Goal: Task Accomplishment & Management: Complete application form

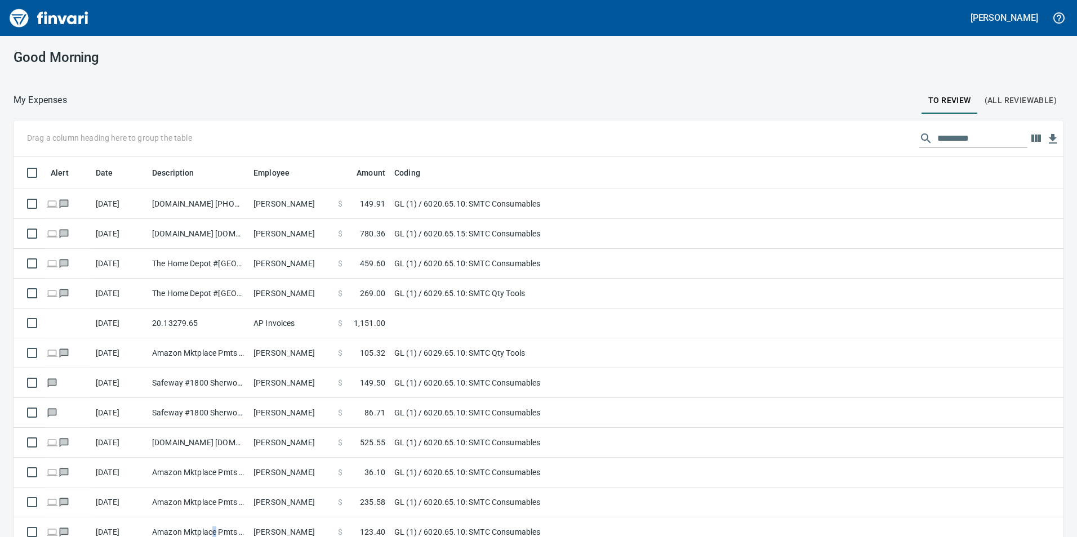
scroll to position [405, 1024]
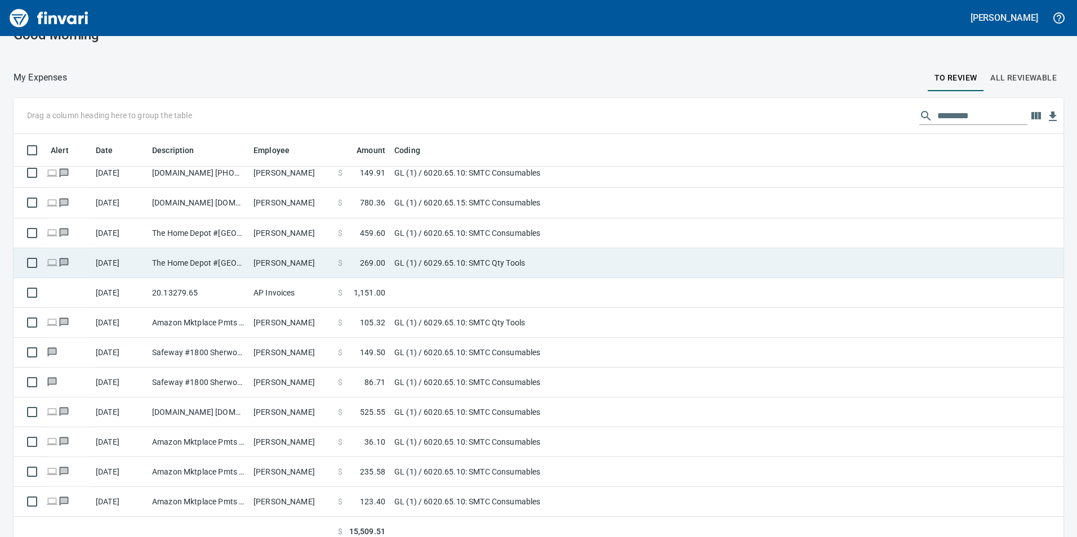
scroll to position [33, 0]
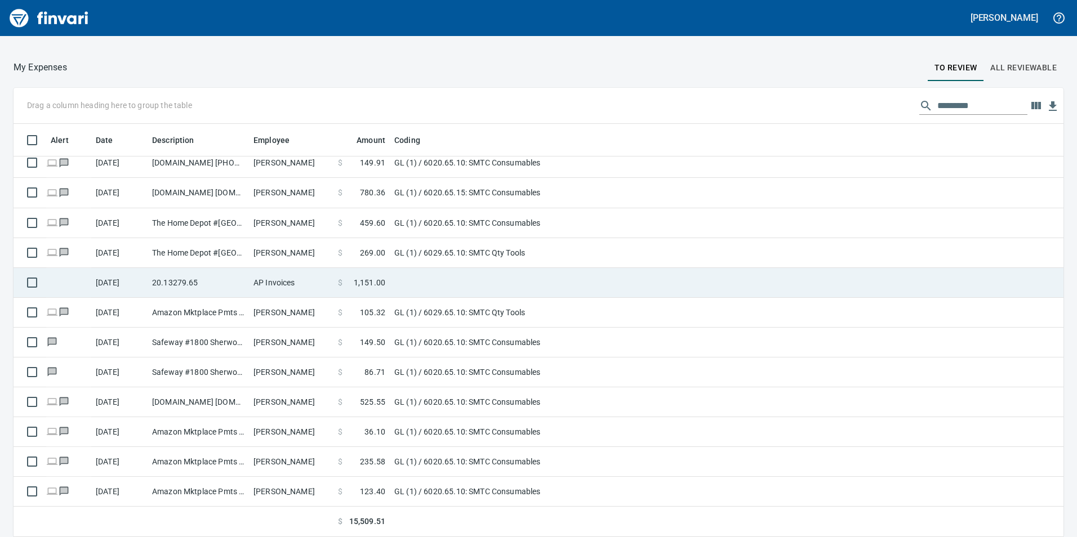
click at [306, 280] on td "AP Invoices" at bounding box center [291, 283] width 84 height 30
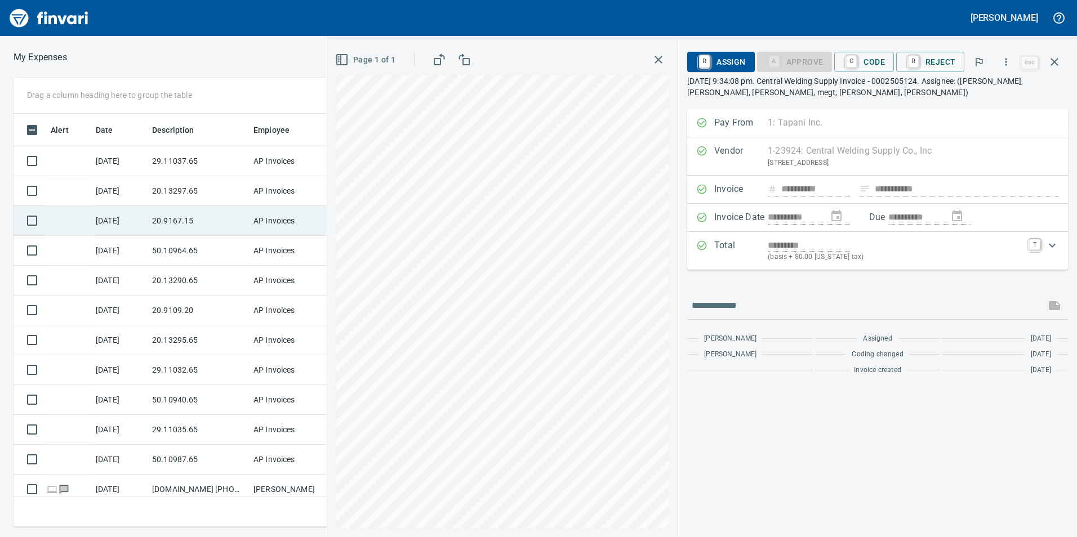
click at [206, 206] on td "20.9167.15" at bounding box center [198, 221] width 101 height 30
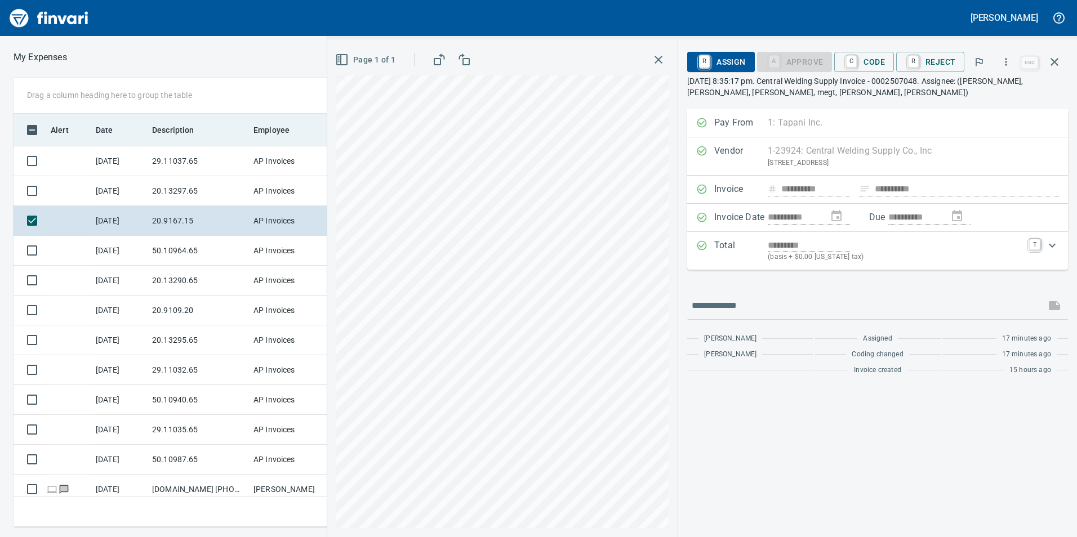
drag, startPoint x: 180, startPoint y: 134, endPoint x: 188, endPoint y: 142, distance: 11.1
click at [182, 136] on span "Description" at bounding box center [173, 130] width 42 height 14
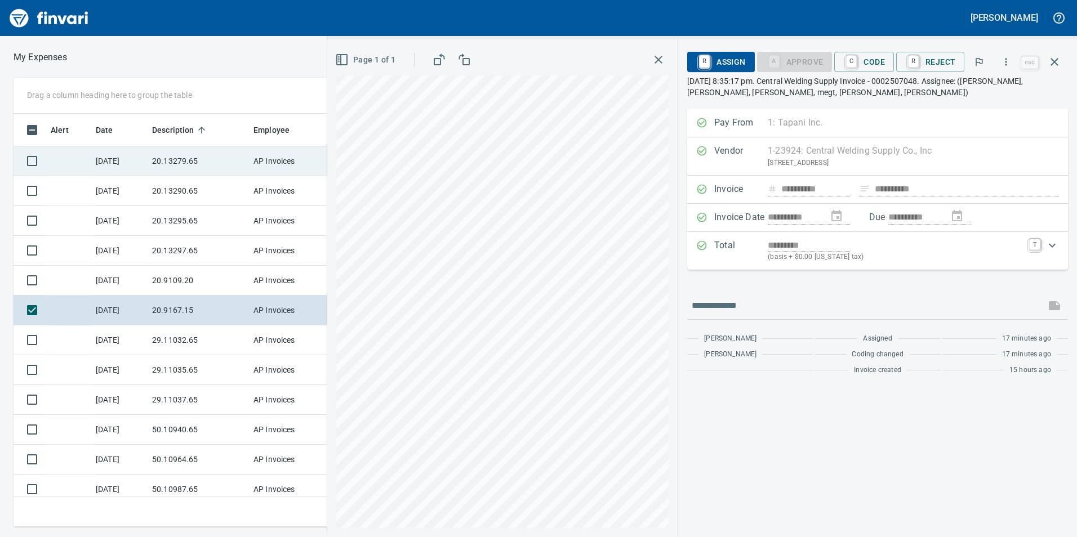
click at [193, 151] on td "20.13279.65" at bounding box center [198, 161] width 101 height 30
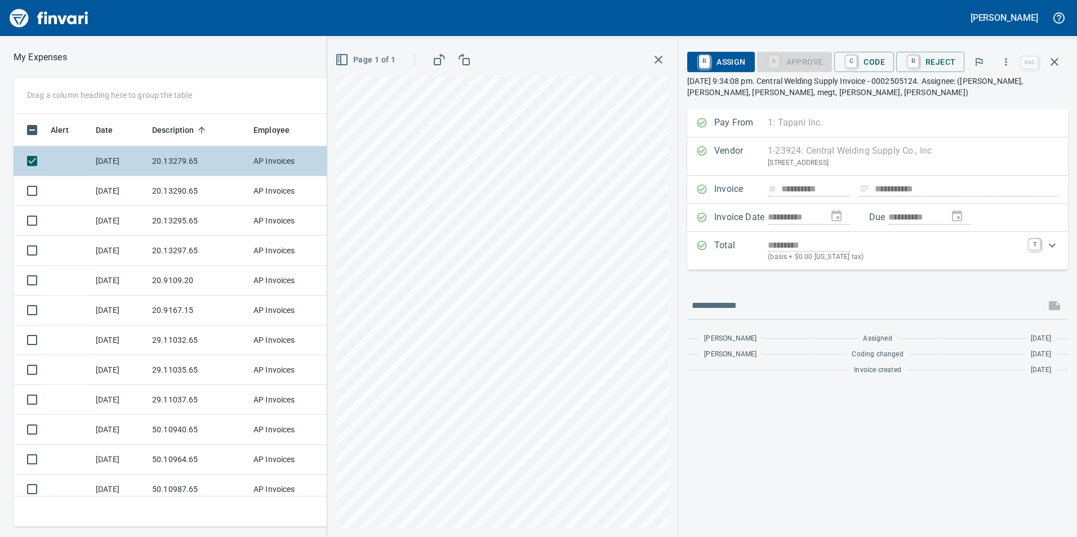
click at [192, 161] on td "20.13279.65" at bounding box center [198, 161] width 101 height 30
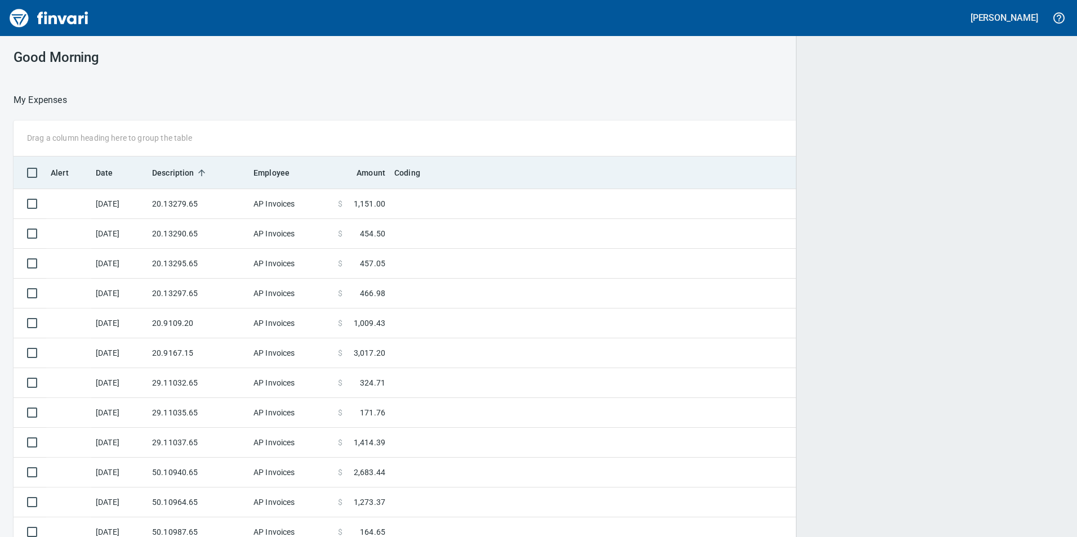
scroll to position [405, 1024]
click at [200, 182] on th "Description" at bounding box center [198, 173] width 101 height 33
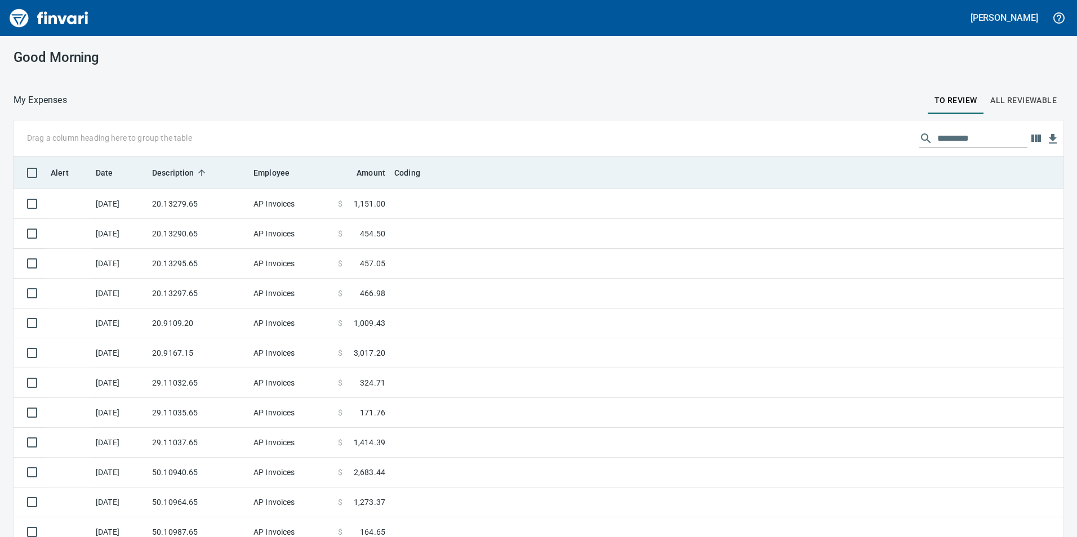
click at [195, 167] on span "Description" at bounding box center [180, 173] width 57 height 14
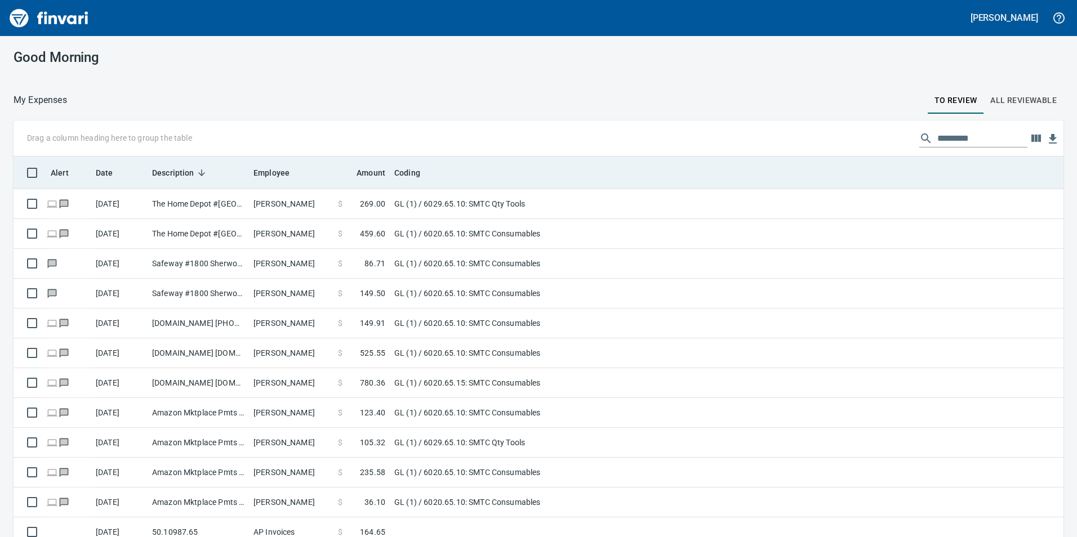
click at [200, 172] on icon at bounding box center [202, 173] width 10 height 10
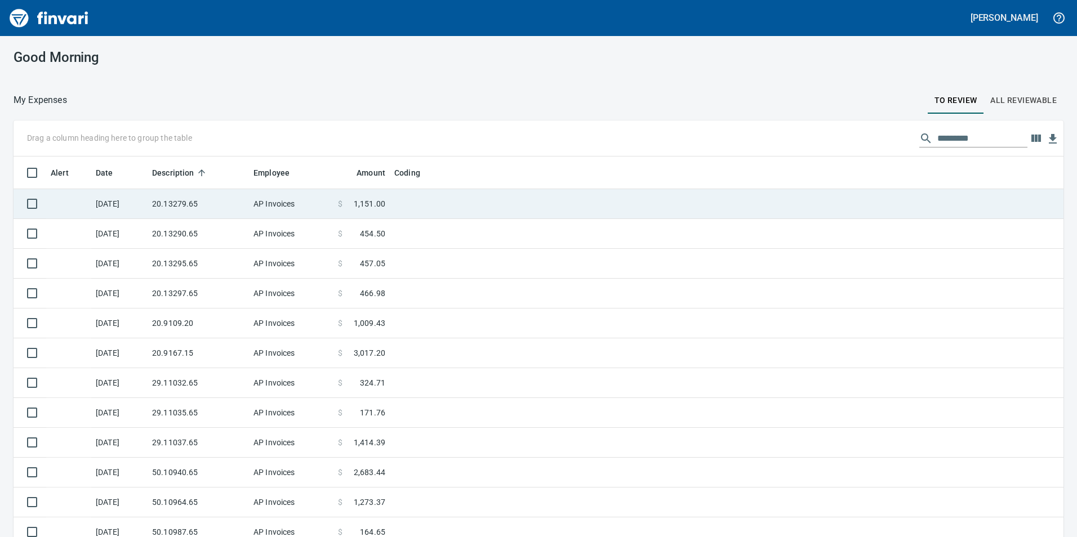
click at [197, 214] on td "20.13279.65" at bounding box center [198, 204] width 101 height 30
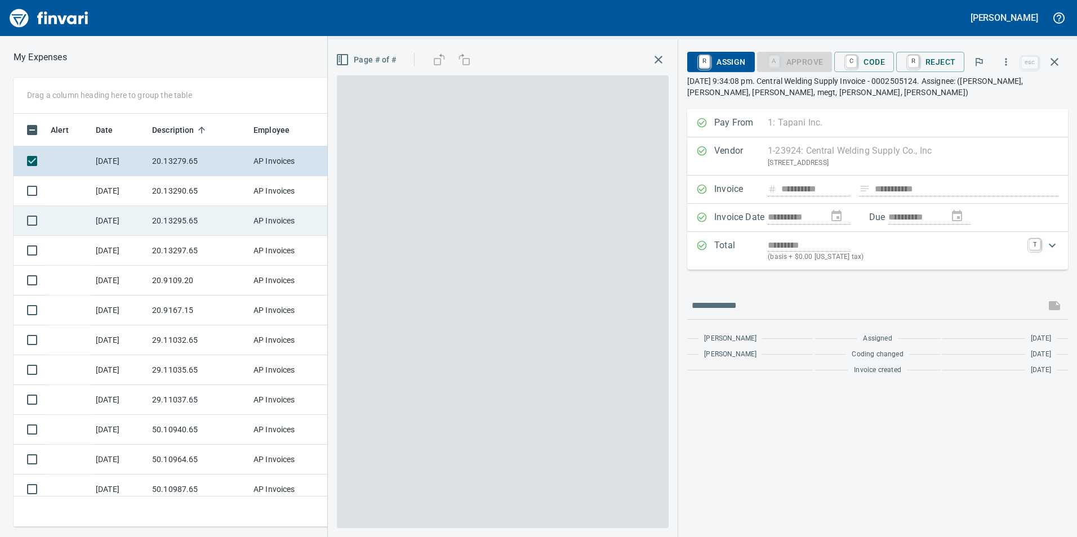
scroll to position [405, 751]
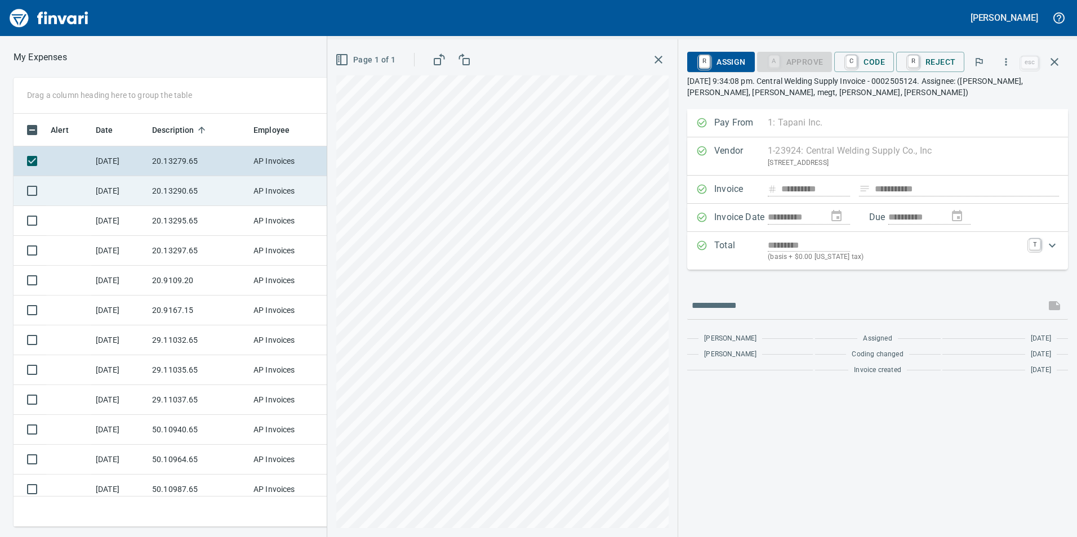
click at [179, 203] on td "20.13290.65" at bounding box center [198, 191] width 101 height 30
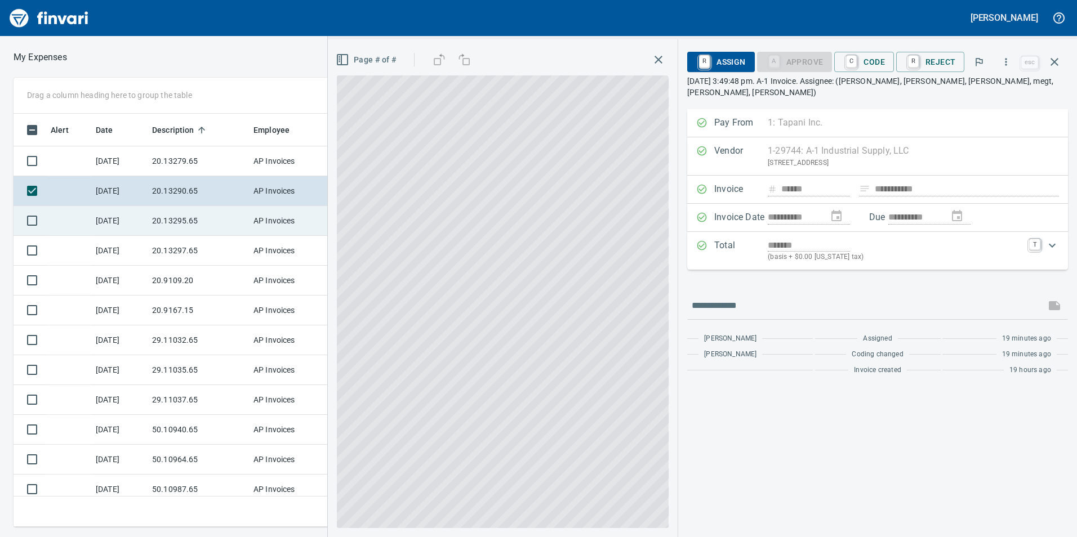
click at [182, 227] on td "20.13295.65" at bounding box center [198, 221] width 101 height 30
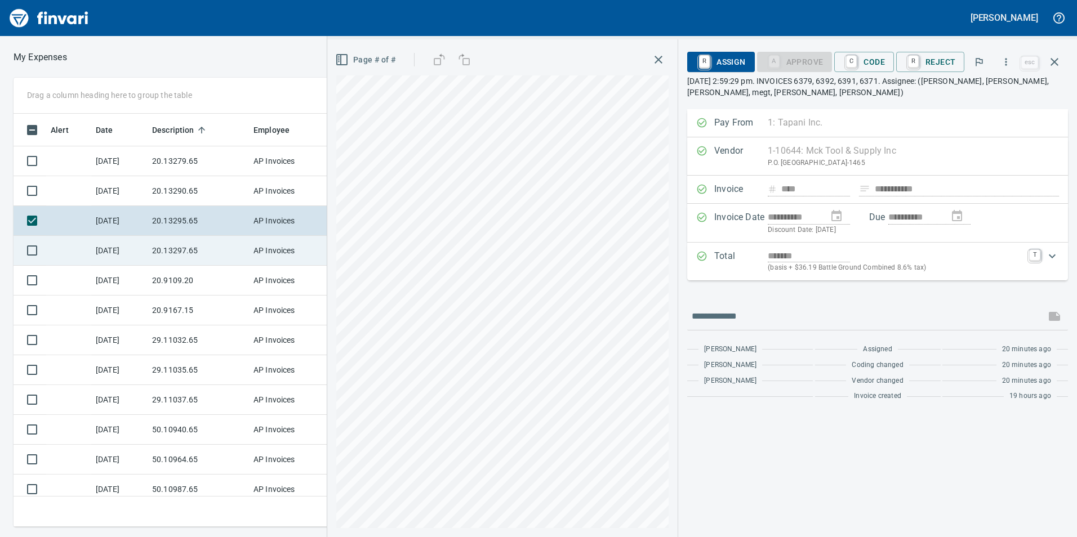
click at [185, 252] on td "20.13297.65" at bounding box center [198, 251] width 101 height 30
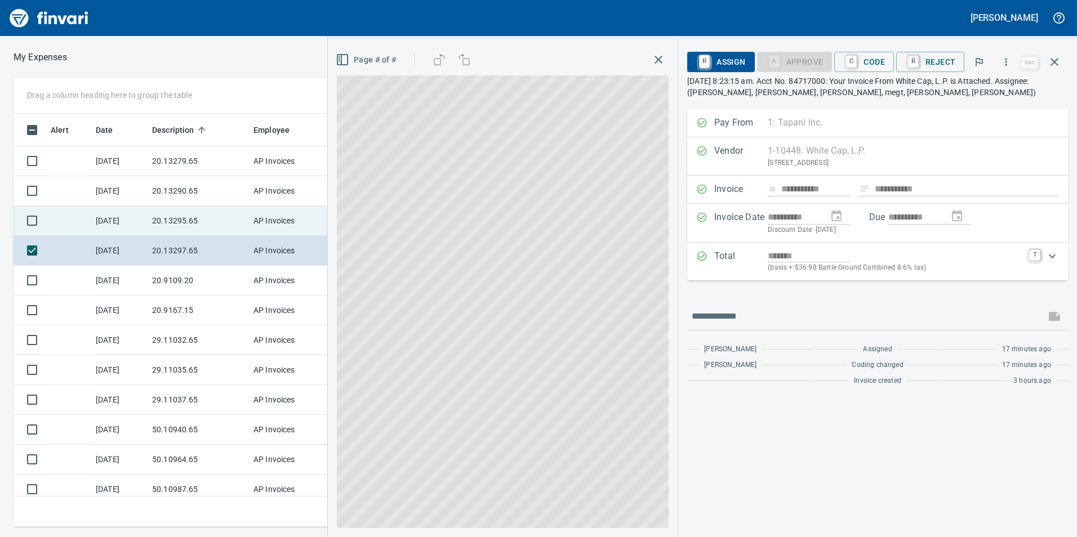
drag, startPoint x: 171, startPoint y: 212, endPoint x: 192, endPoint y: 215, distance: 21.0
click at [172, 213] on td "20.13295.65" at bounding box center [198, 221] width 101 height 30
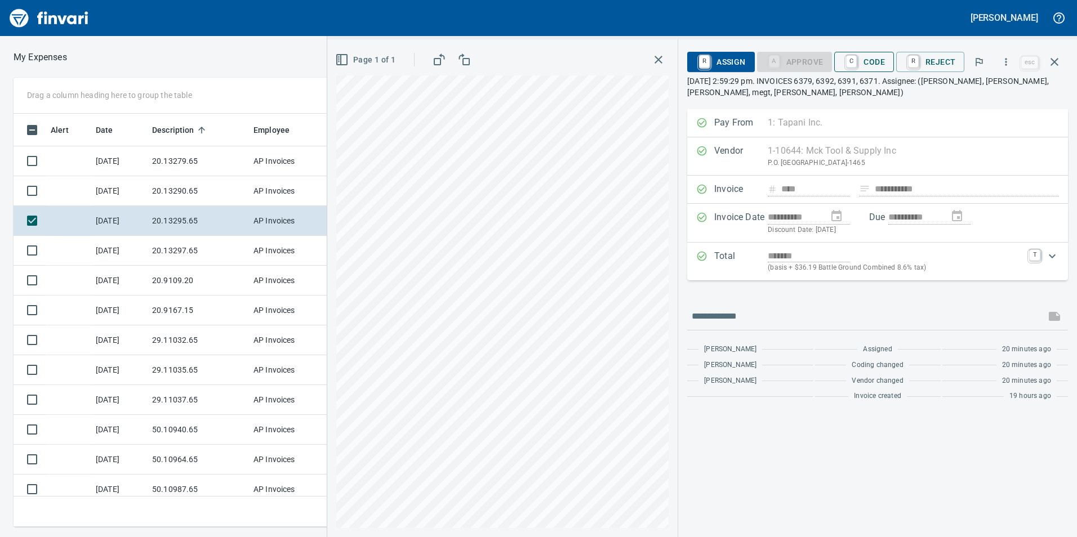
click at [861, 65] on span "C Code" at bounding box center [864, 61] width 42 height 19
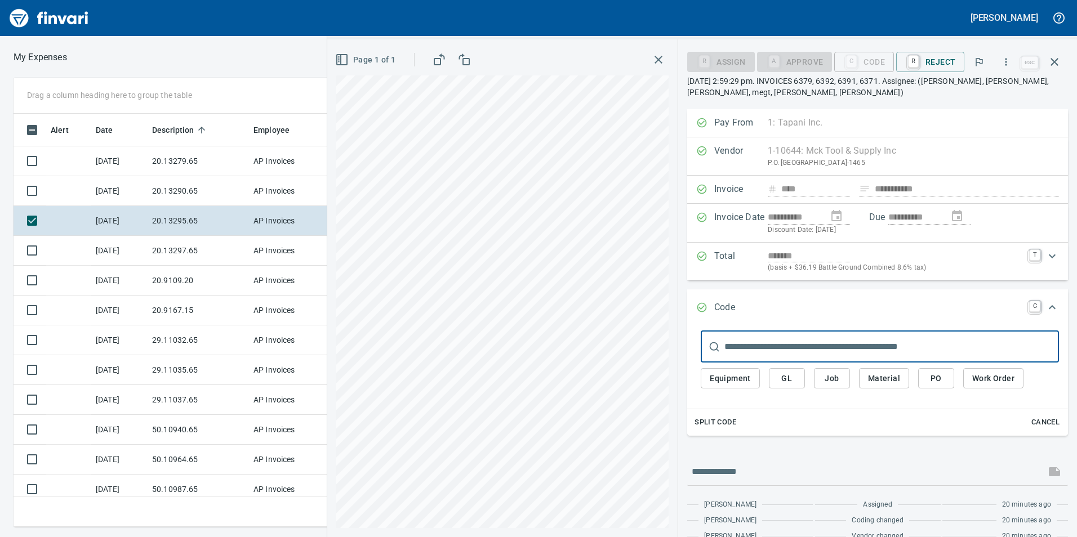
click at [822, 377] on button "Job" at bounding box center [832, 378] width 36 height 21
click at [833, 384] on span "Job" at bounding box center [832, 379] width 18 height 14
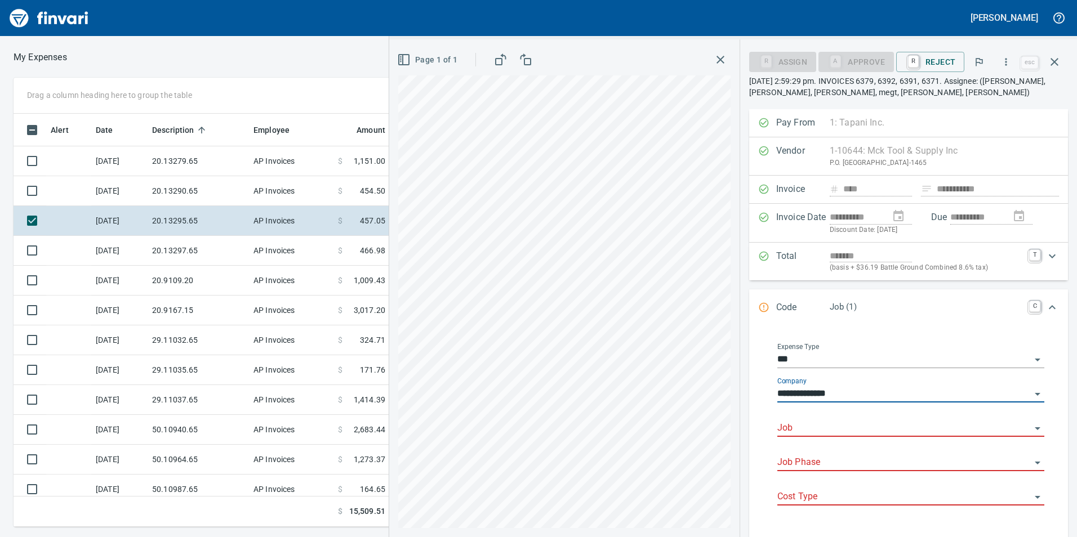
click at [804, 431] on input "Job" at bounding box center [903, 429] width 253 height 16
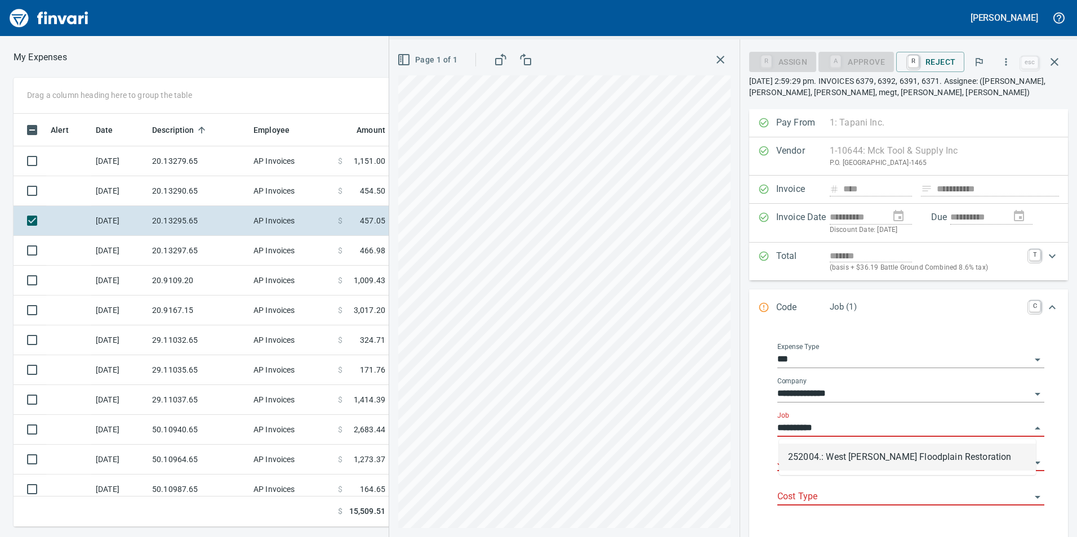
scroll to position [405, 751]
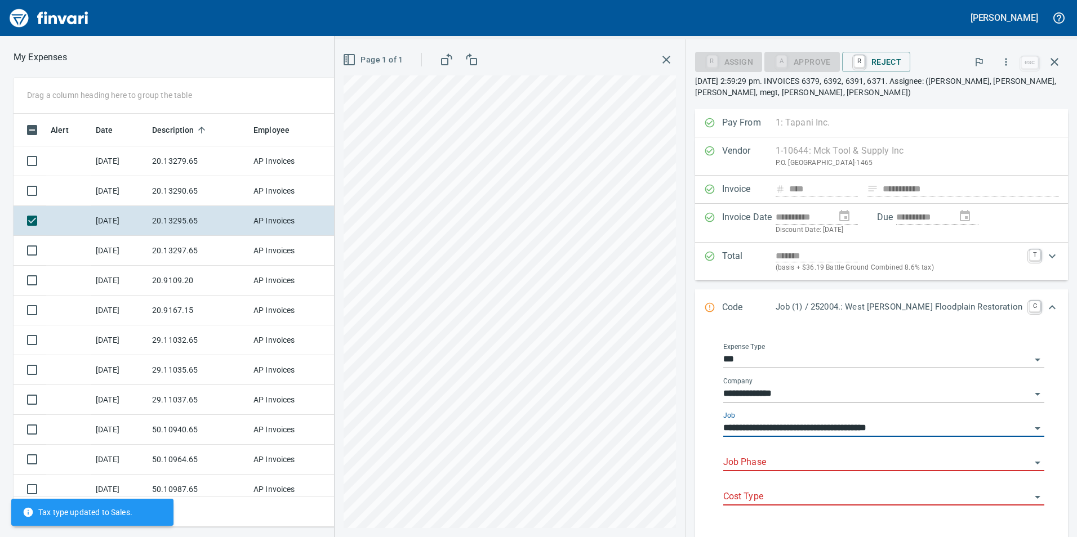
type input "**********"
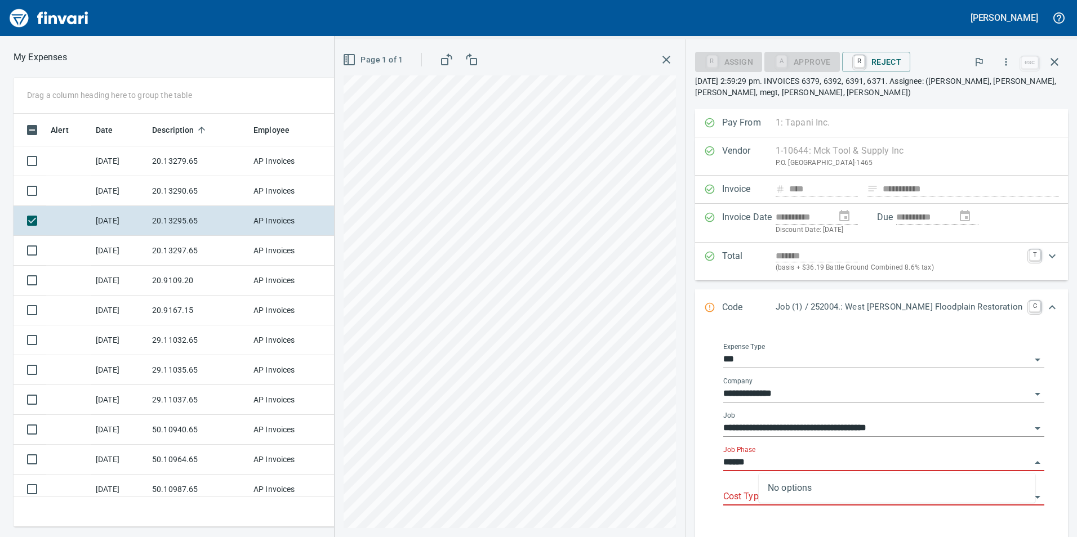
type input "*****"
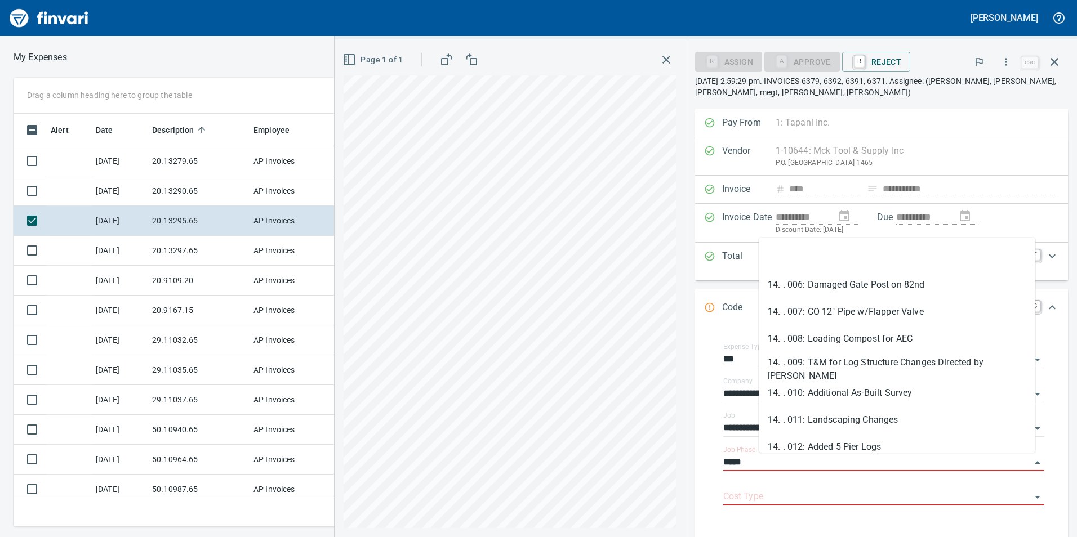
scroll to position [199, 0]
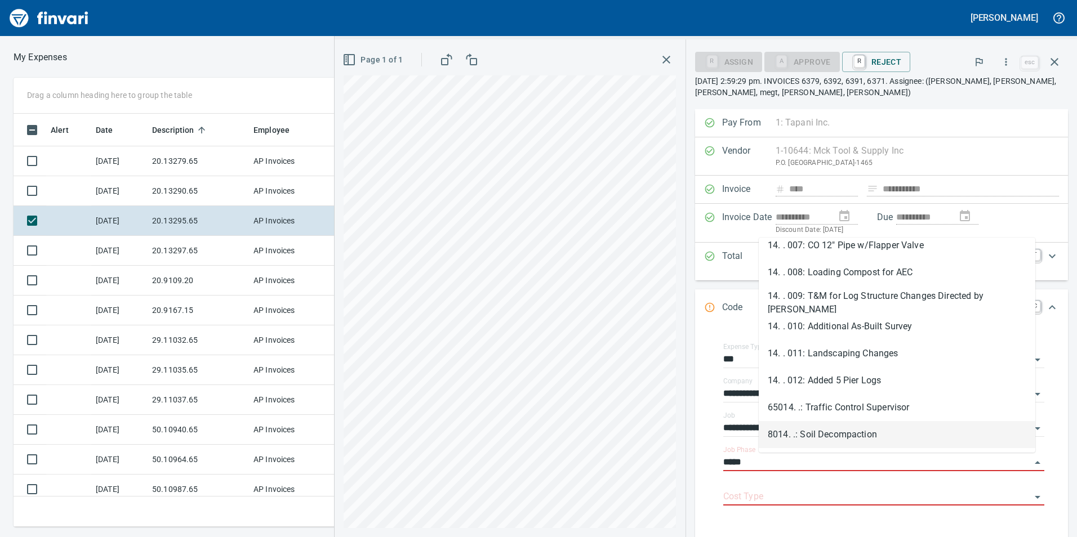
drag, startPoint x: 744, startPoint y: 474, endPoint x: 724, endPoint y: 478, distance: 20.0
click at [724, 478] on div "**********" at bounding box center [881, 404] width 391 height 590
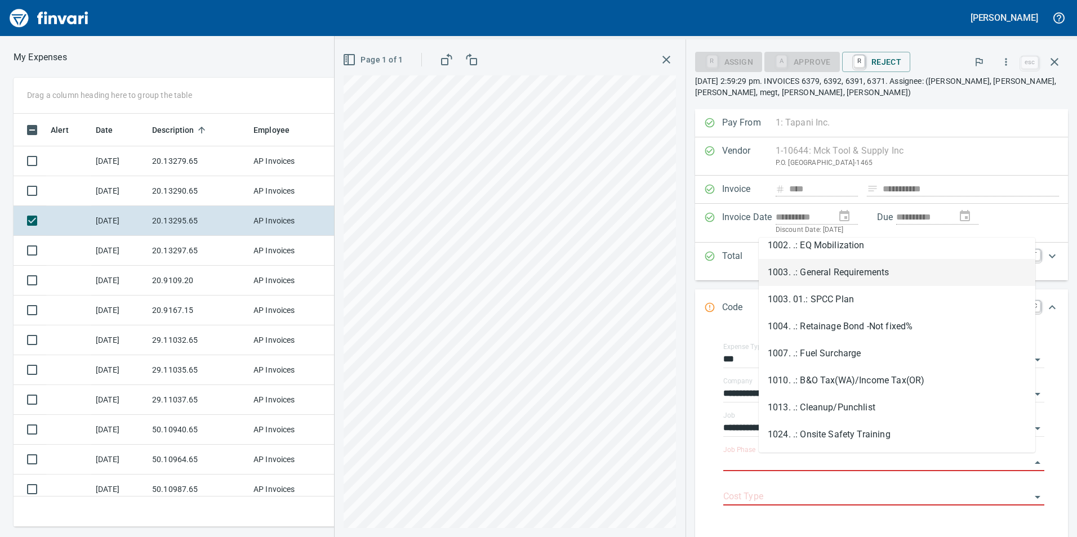
scroll to position [387, 0]
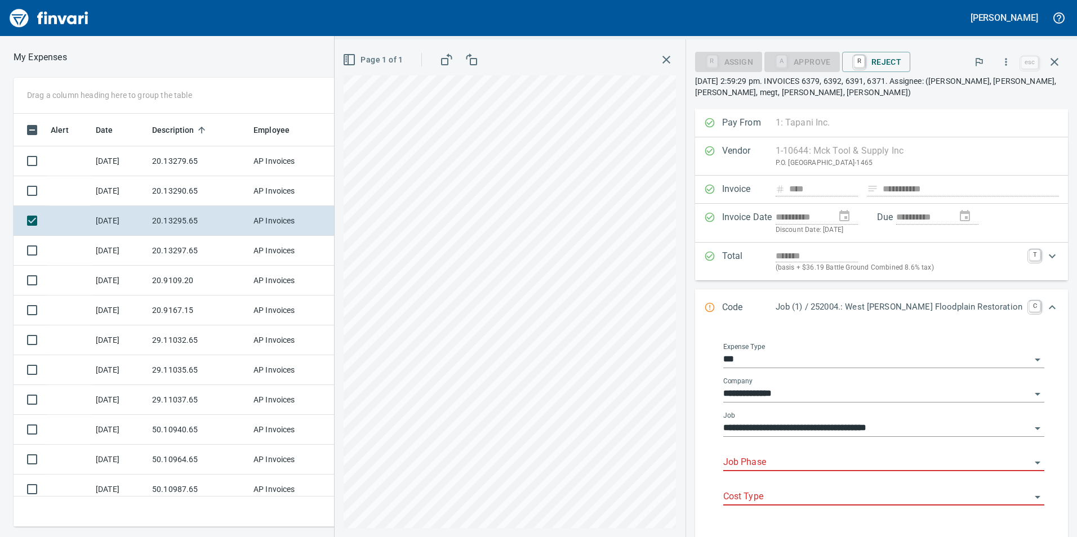
click at [1045, 395] on div "**********" at bounding box center [883, 429] width 350 height 198
click at [1016, 358] on input "***" at bounding box center [876, 360] width 307 height 16
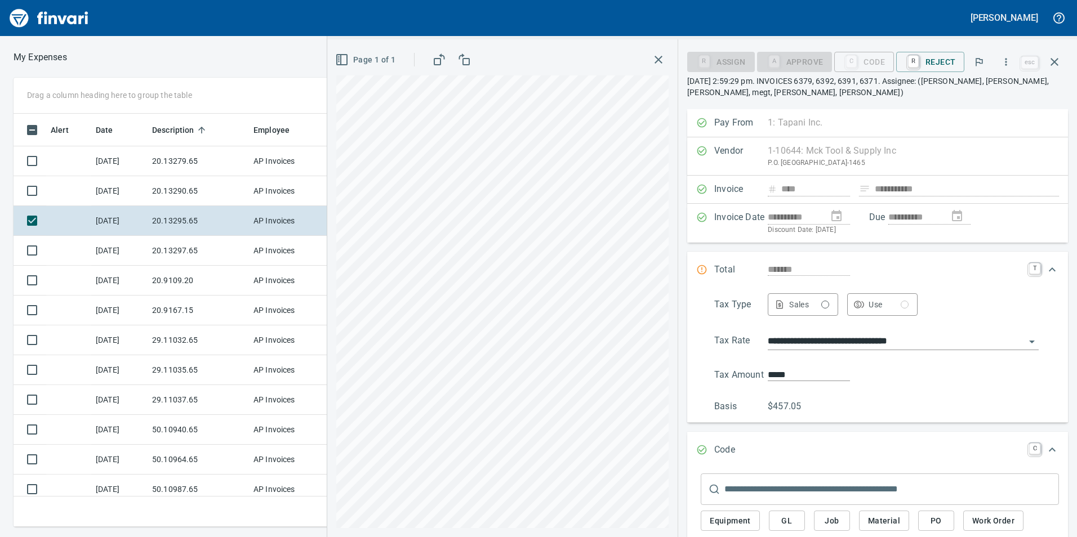
type input "*****"
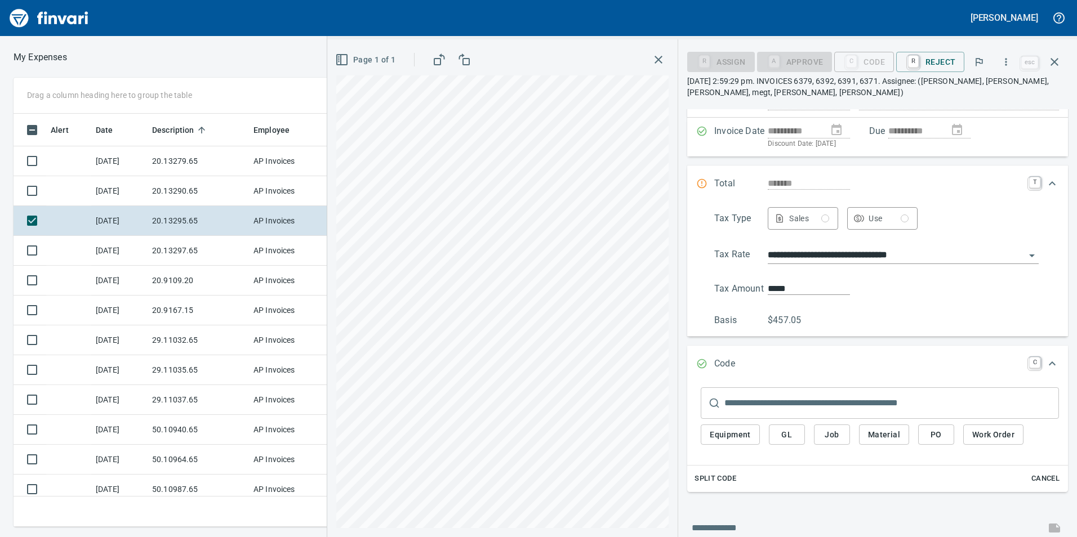
scroll to position [193, 0]
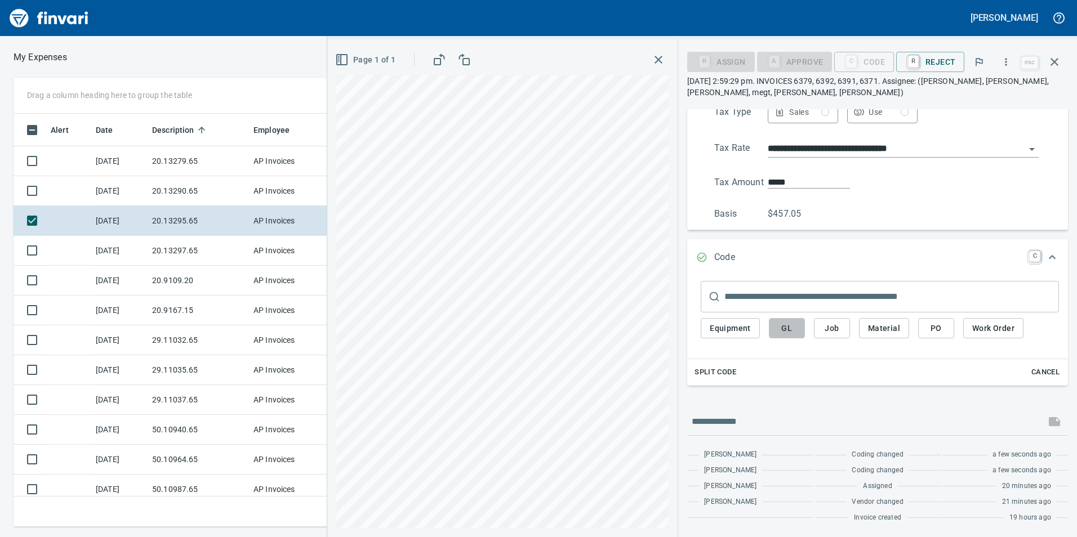
click at [794, 322] on span "GL" at bounding box center [787, 329] width 18 height 14
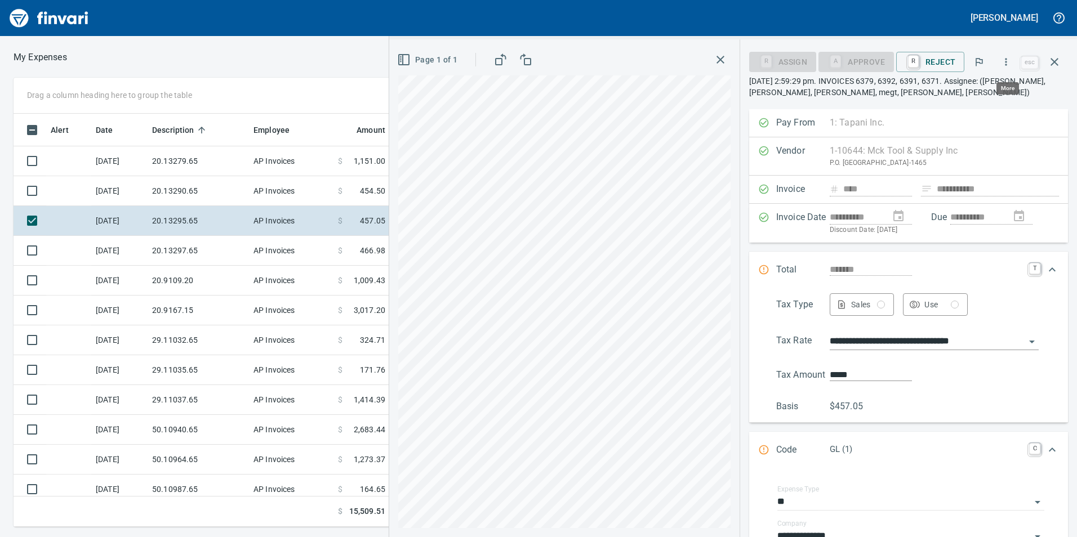
scroll to position [405, 751]
click at [1005, 65] on icon "button" at bounding box center [1005, 61] width 11 height 11
click at [1064, 63] on div at bounding box center [538, 268] width 1077 height 537
click at [1055, 61] on icon "button" at bounding box center [1054, 62] width 8 height 8
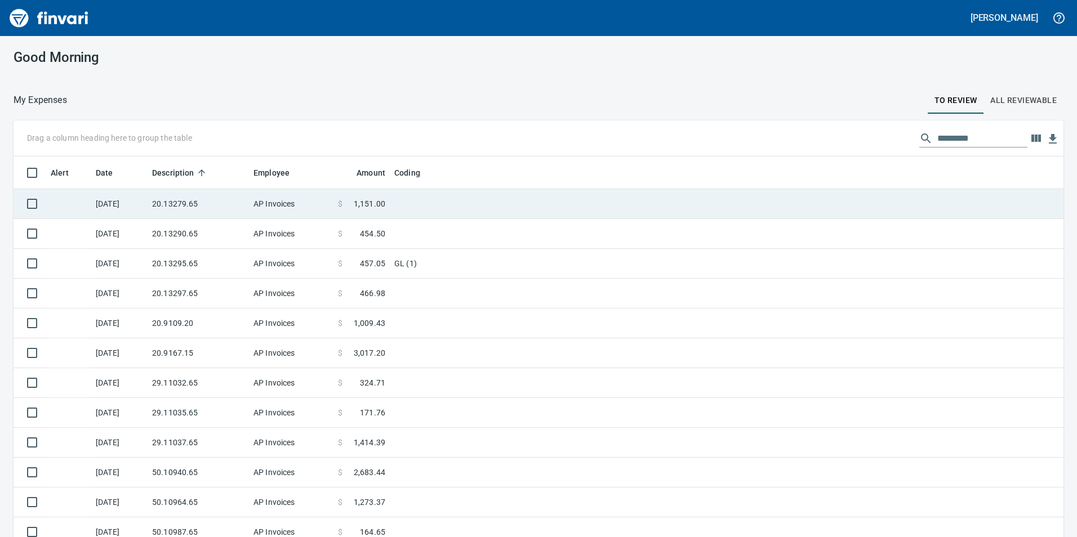
scroll to position [405, 1024]
